Goal: Navigation & Orientation: Find specific page/section

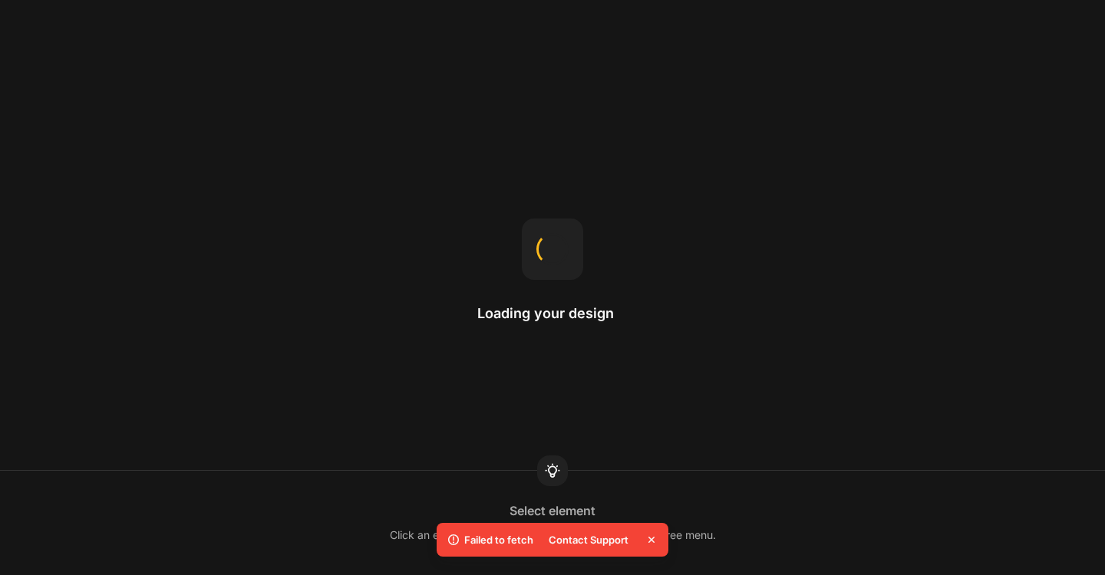
click at [650, 543] on icon at bounding box center [651, 539] width 15 height 15
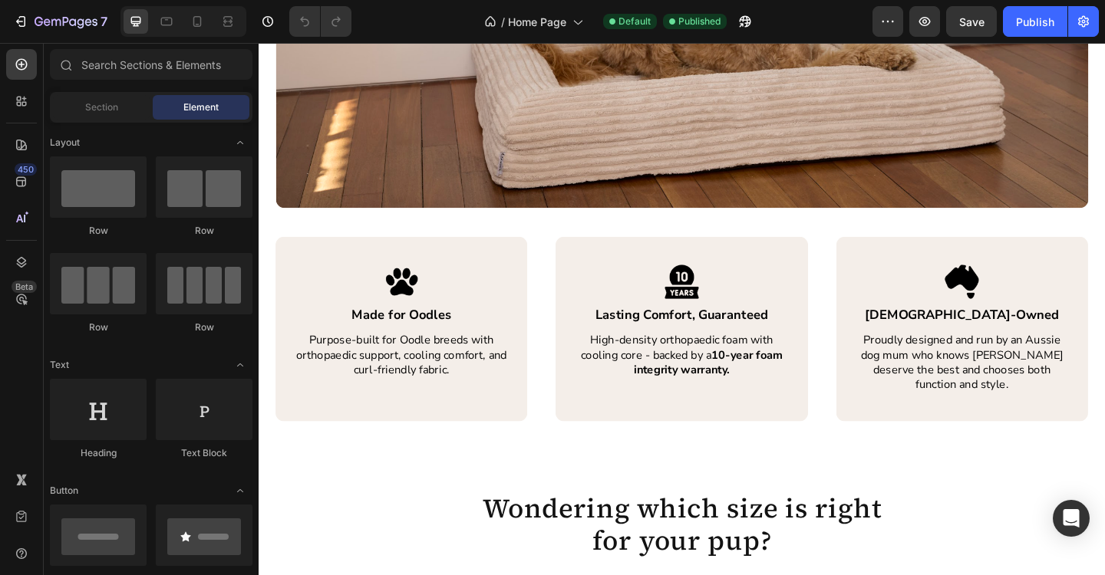
scroll to position [2208, 0]
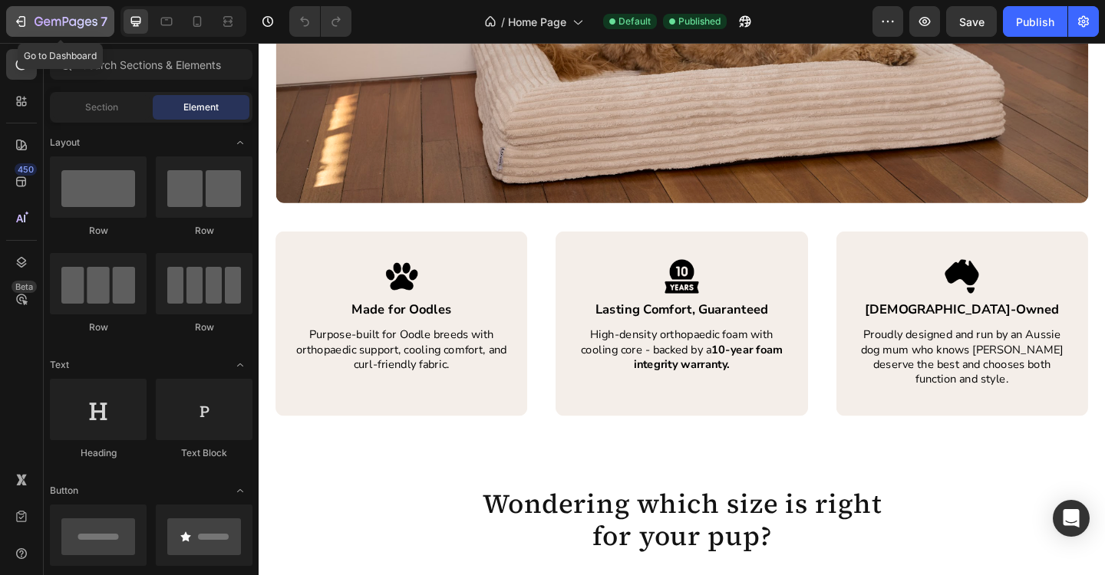
click at [23, 27] on icon "button" at bounding box center [20, 21] width 15 height 15
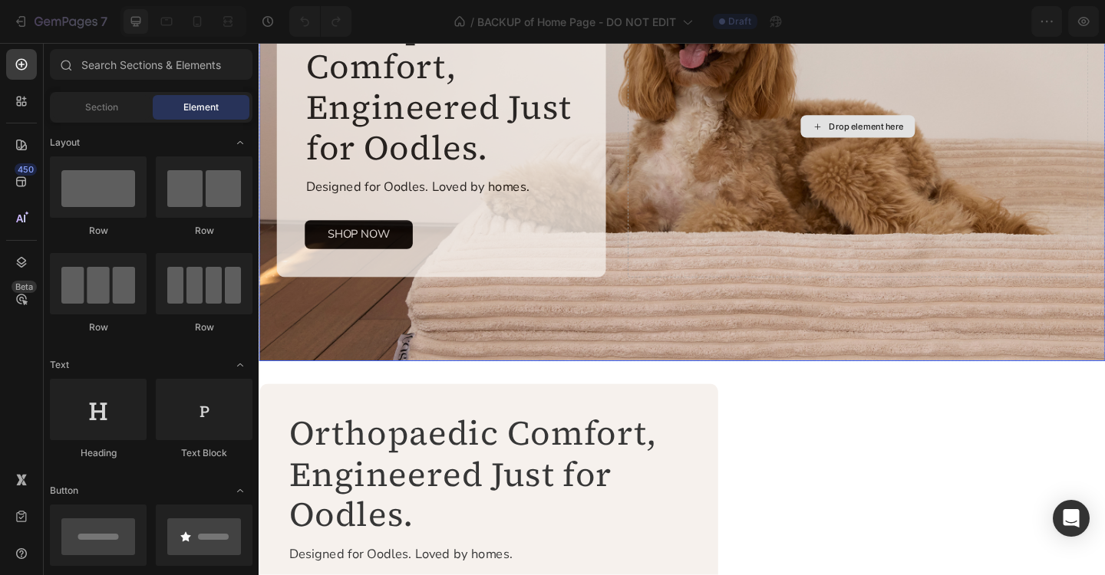
scroll to position [182, 0]
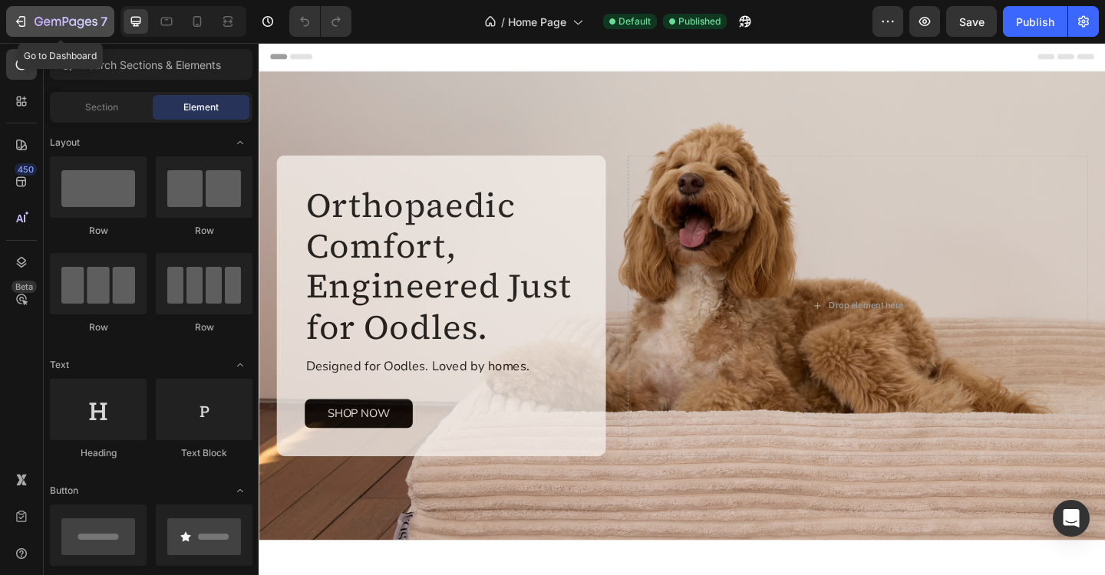
click at [45, 25] on icon "button" at bounding box center [47, 21] width 7 height 7
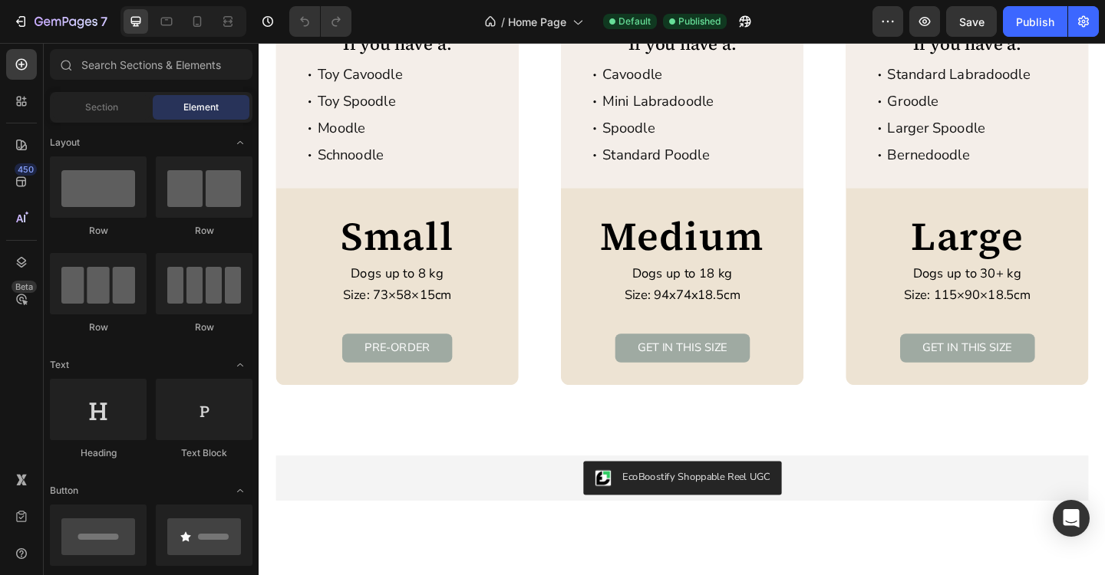
scroll to position [2819, 0]
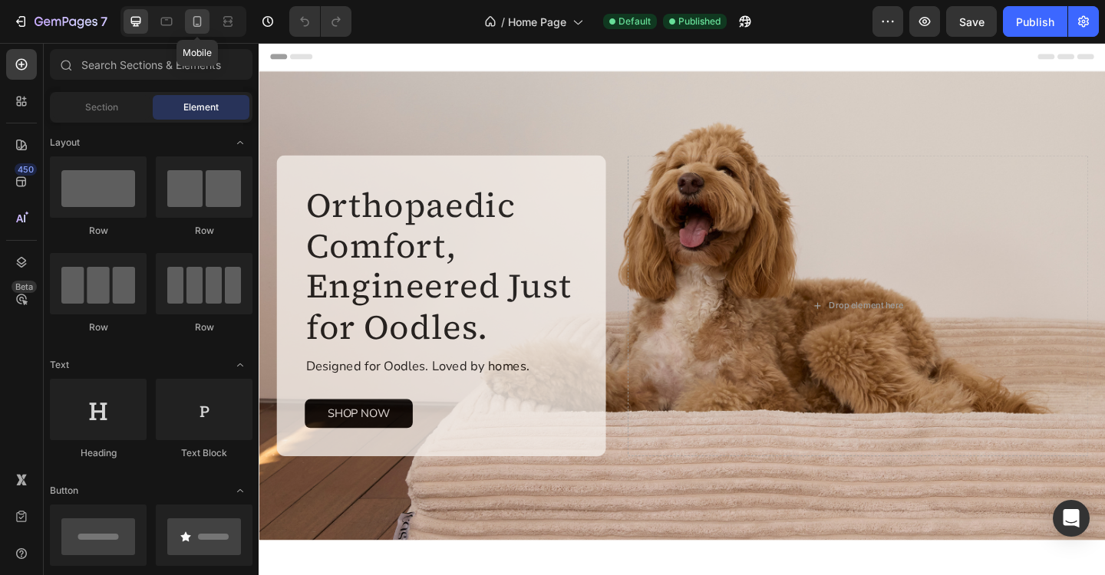
click at [208, 31] on div at bounding box center [197, 21] width 25 height 25
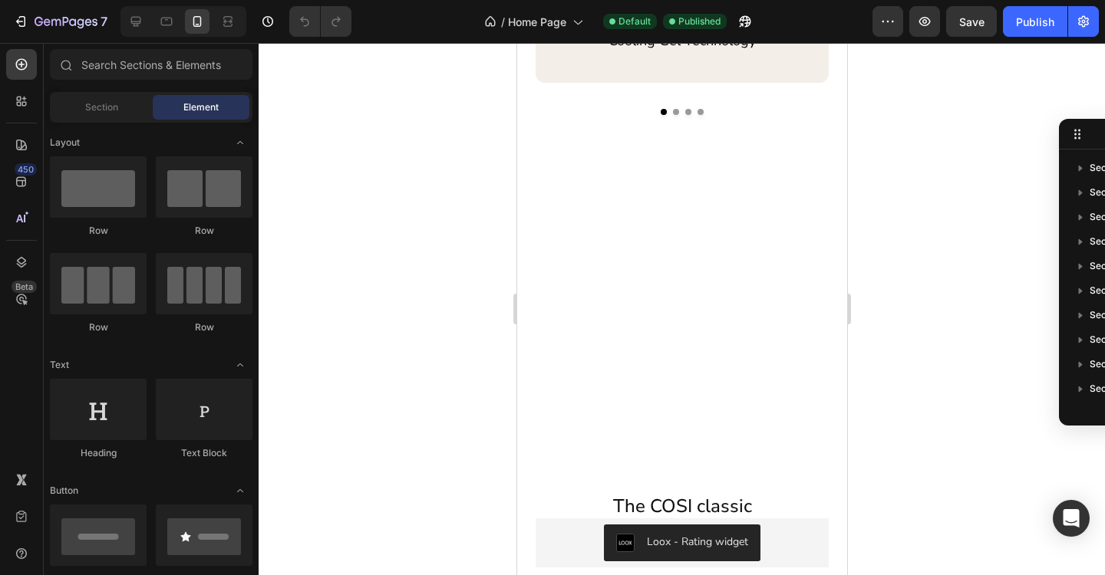
scroll to position [335, 0]
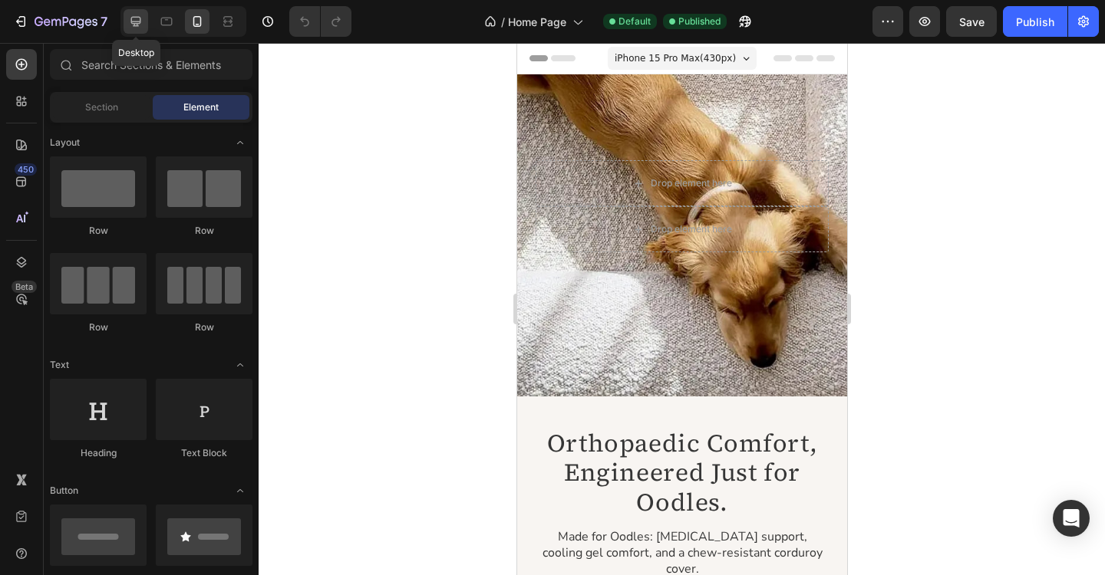
click at [137, 27] on icon at bounding box center [135, 21] width 15 height 15
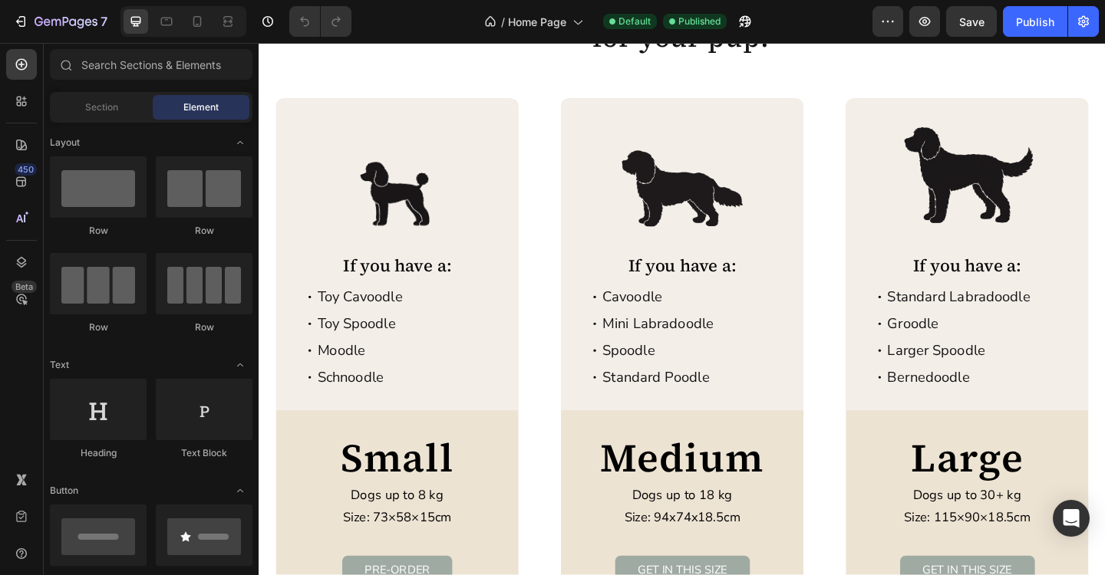
scroll to position [2877, 0]
